Goal: Navigation & Orientation: Understand site structure

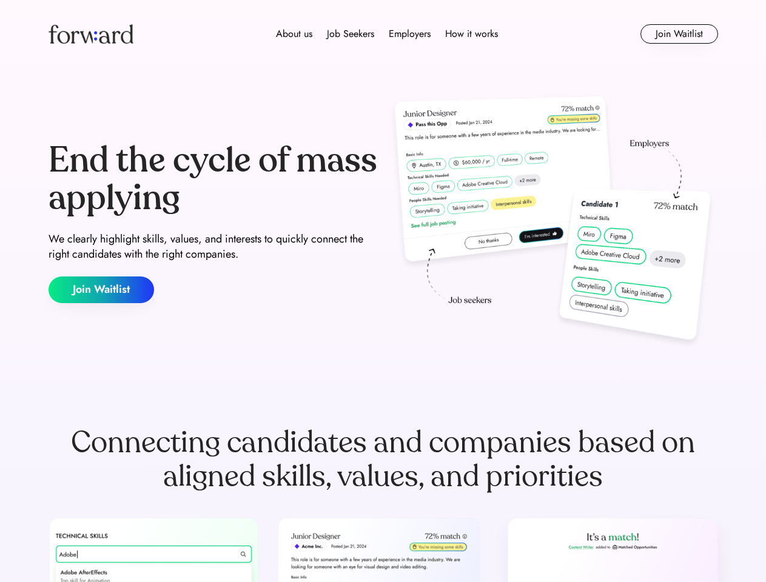
click at [383, 291] on div "End the cycle of mass applying We clearly highlight skills, values, and interes…" at bounding box center [383, 222] width 669 height 261
click at [383, 34] on div "About us Job Seekers Employers How it works" at bounding box center [387, 34] width 478 height 15
click at [91, 34] on img at bounding box center [91, 33] width 85 height 19
click at [387, 34] on div "About us Job Seekers Employers How it works" at bounding box center [387, 34] width 478 height 15
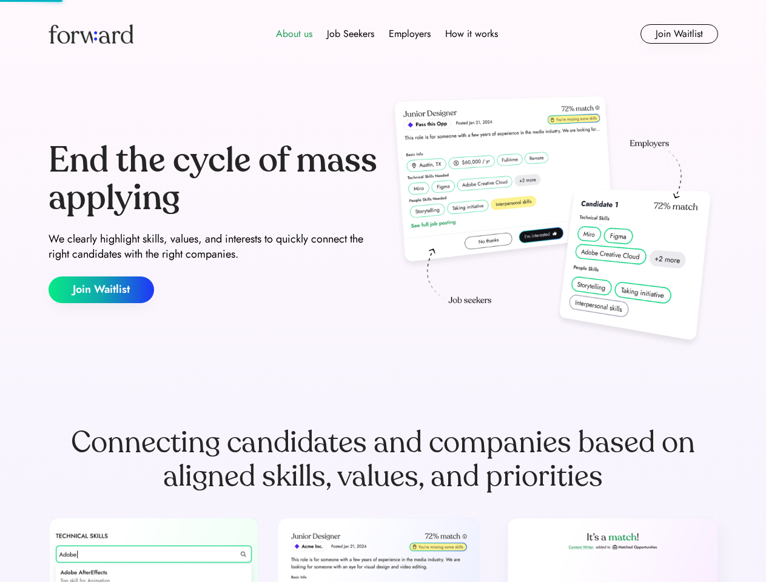
click at [294, 34] on div "About us" at bounding box center [294, 34] width 36 height 15
click at [350, 34] on div "Job Seekers" at bounding box center [350, 34] width 47 height 15
click at [409, 34] on div "Employers" at bounding box center [410, 34] width 42 height 15
